Goal: Transaction & Acquisition: Purchase product/service

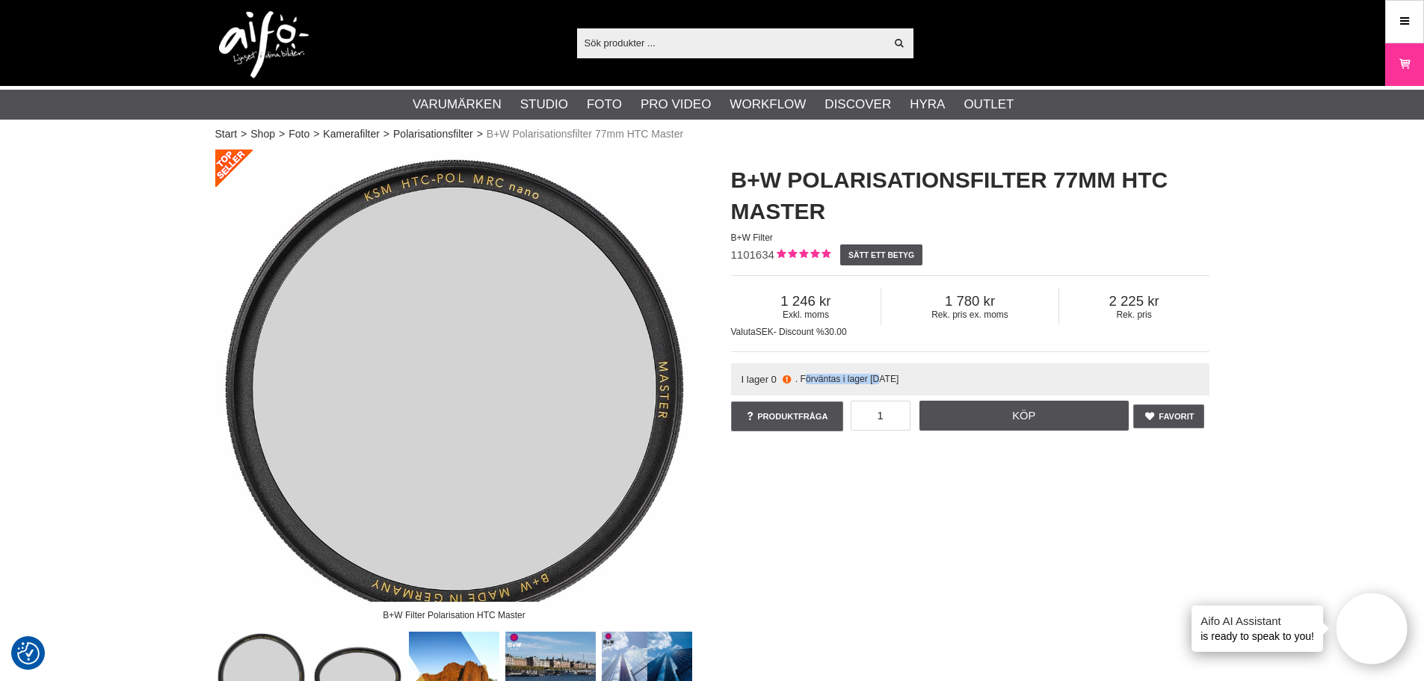
drag, startPoint x: 812, startPoint y: 380, endPoint x: 881, endPoint y: 383, distance: 68.9
click at [881, 383] on span ". Förväntas i lager [DATE]" at bounding box center [848, 379] width 104 height 10
drag, startPoint x: 924, startPoint y: 384, endPoint x: 734, endPoint y: 379, distance: 190.0
click at [734, 379] on div "I lager 0 . Förväntas i lager [DATE]" at bounding box center [970, 379] width 479 height 32
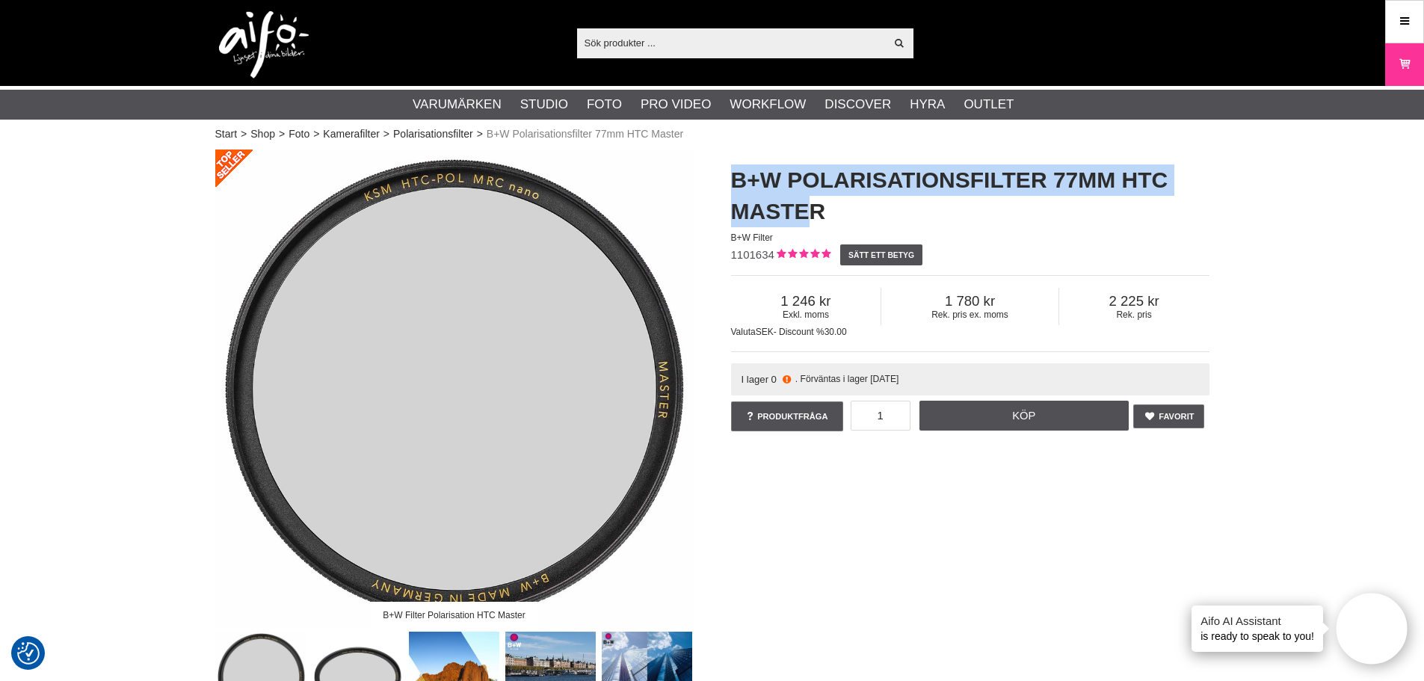
drag, startPoint x: 729, startPoint y: 179, endPoint x: 812, endPoint y: 212, distance: 89.3
click at [812, 212] on div "B+W Polarisationsfilter 77mm HTC Master B+W Filter 1101634 Sätt ett betyg Exkl.…" at bounding box center [971, 300] width 516 height 300
drag, startPoint x: 829, startPoint y: 215, endPoint x: 727, endPoint y: 189, distance: 105.5
click at [727, 189] on div "B+W Polarisationsfilter 77mm HTC Master B+W Filter 1101634 Sätt ett betyg Exkl.…" at bounding box center [971, 300] width 516 height 300
